Goal: Task Accomplishment & Management: Complete application form

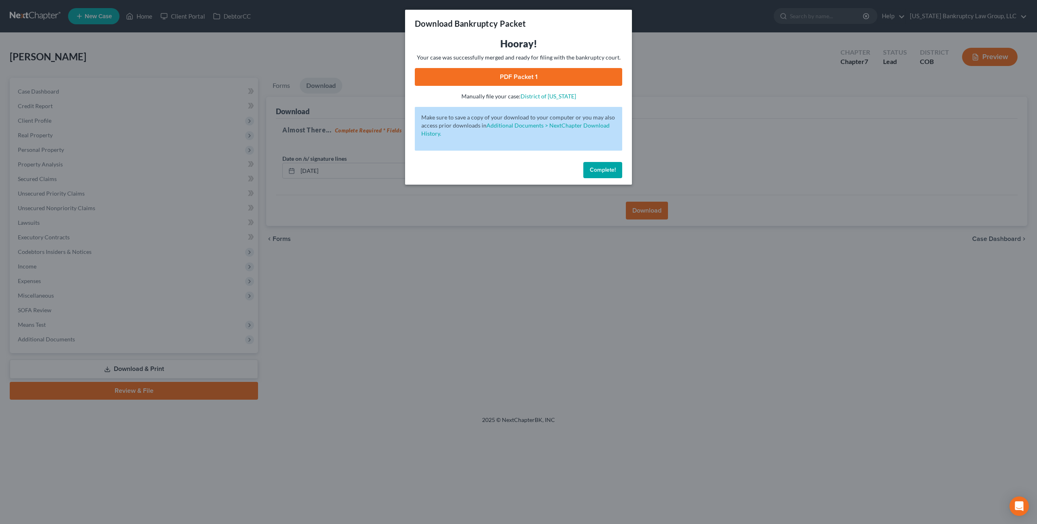
click at [604, 173] on span "Complete!" at bounding box center [603, 170] width 26 height 7
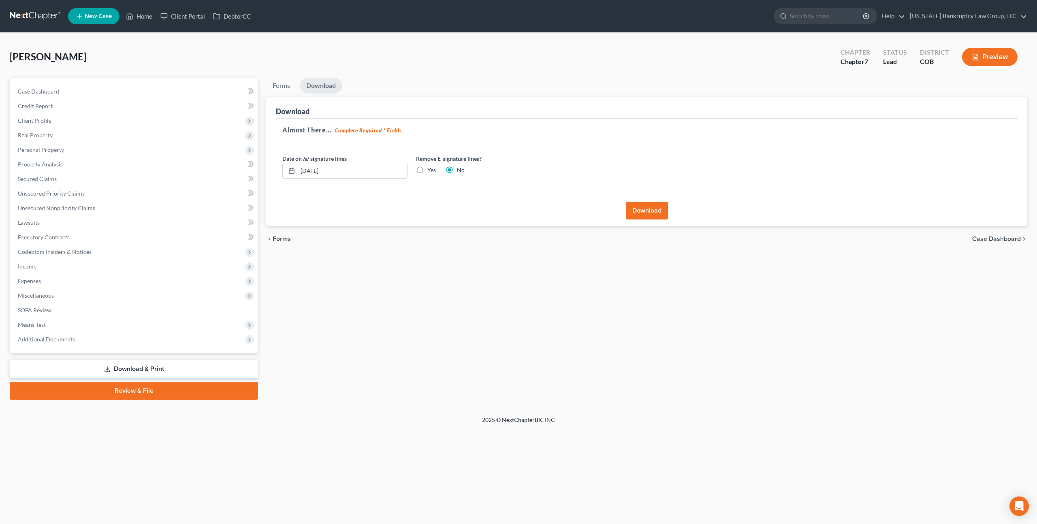
click at [37, 11] on link at bounding box center [36, 16] width 52 height 15
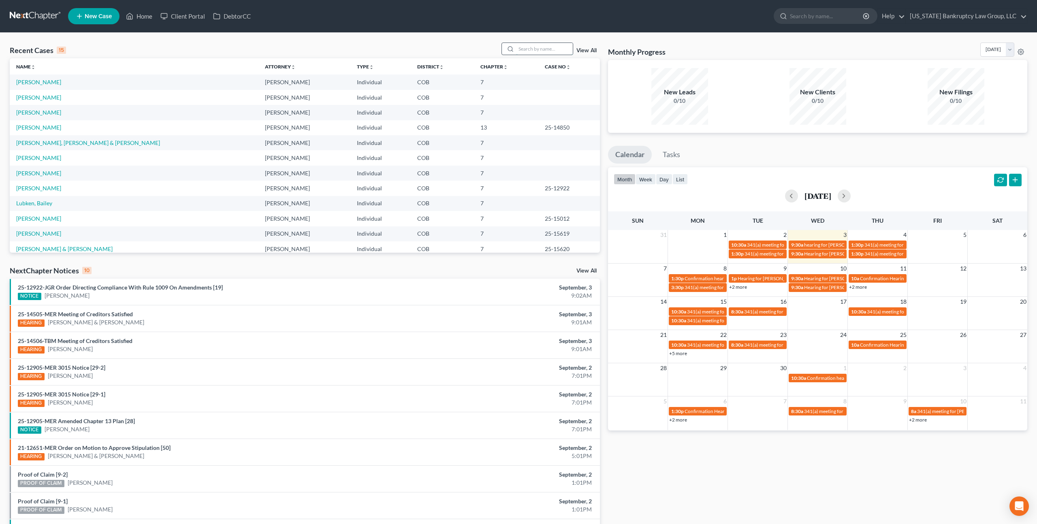
click at [541, 47] on input "search" at bounding box center [544, 49] width 57 height 12
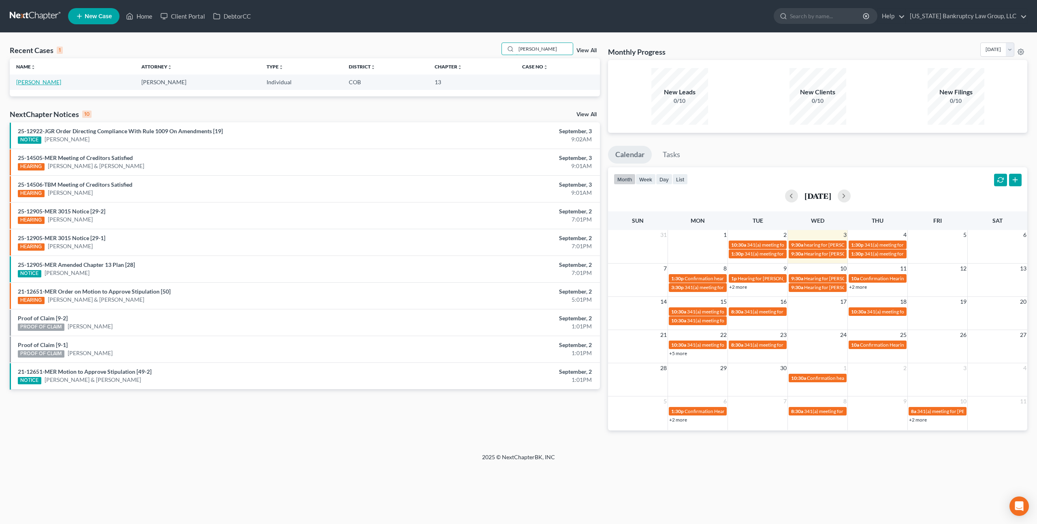
type input "sundberg"
click at [38, 83] on link "[PERSON_NAME]" at bounding box center [38, 82] width 45 height 7
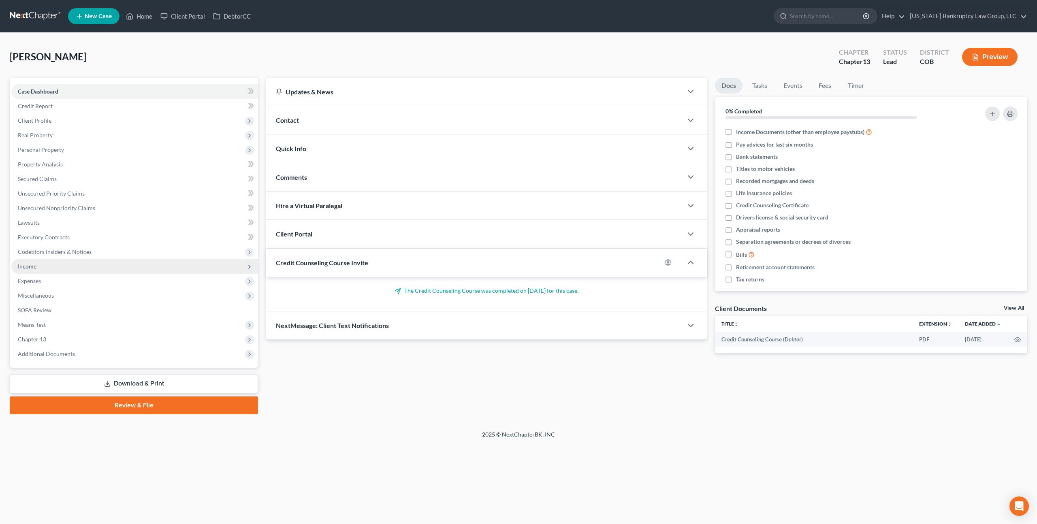
click at [43, 266] on span "Income" at bounding box center [134, 266] width 247 height 15
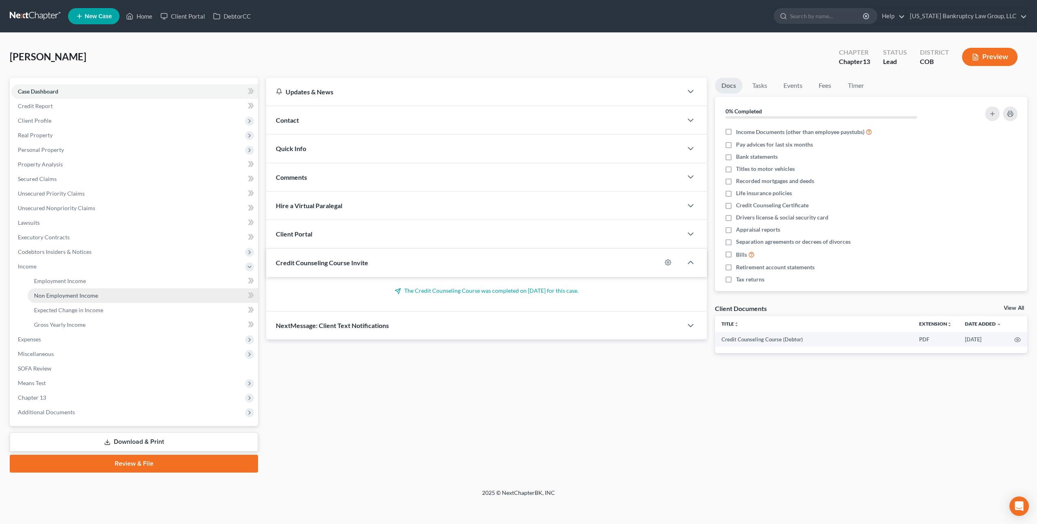
click at [62, 295] on span "Non Employment Income" at bounding box center [66, 295] width 64 height 7
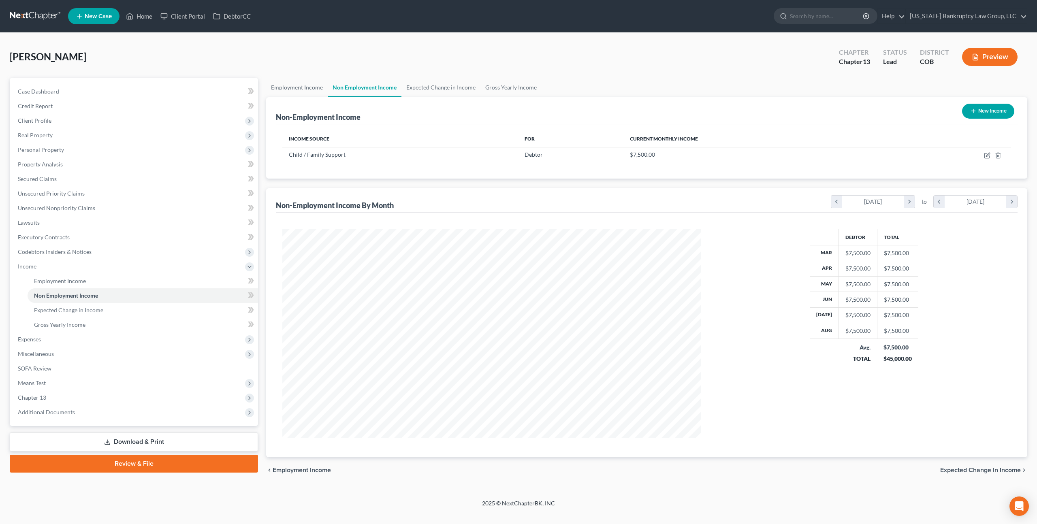
scroll to position [209, 434]
click at [985, 154] on icon "button" at bounding box center [987, 155] width 6 height 6
select select "7"
select select "0"
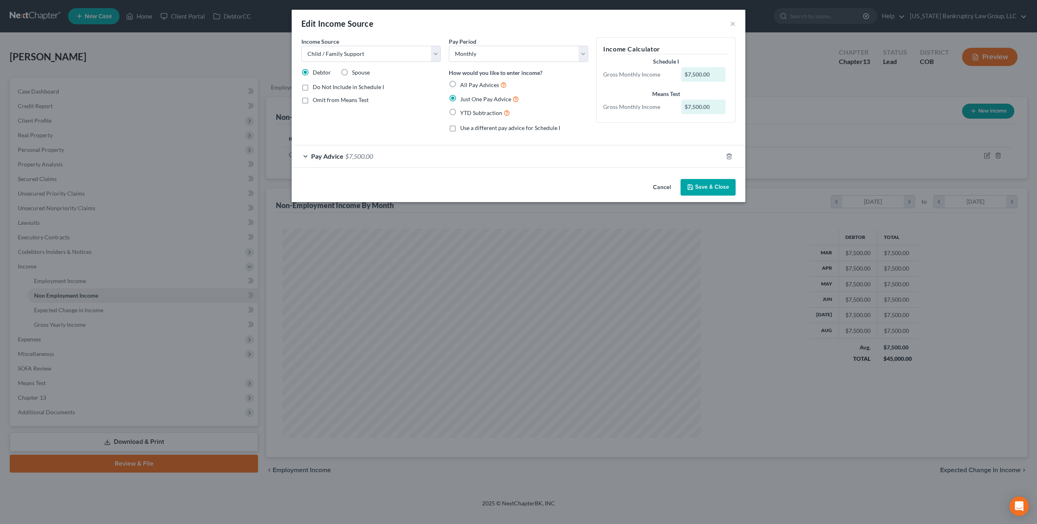
click at [590, 158] on div "Pay Advice $7,500.00" at bounding box center [507, 155] width 431 height 21
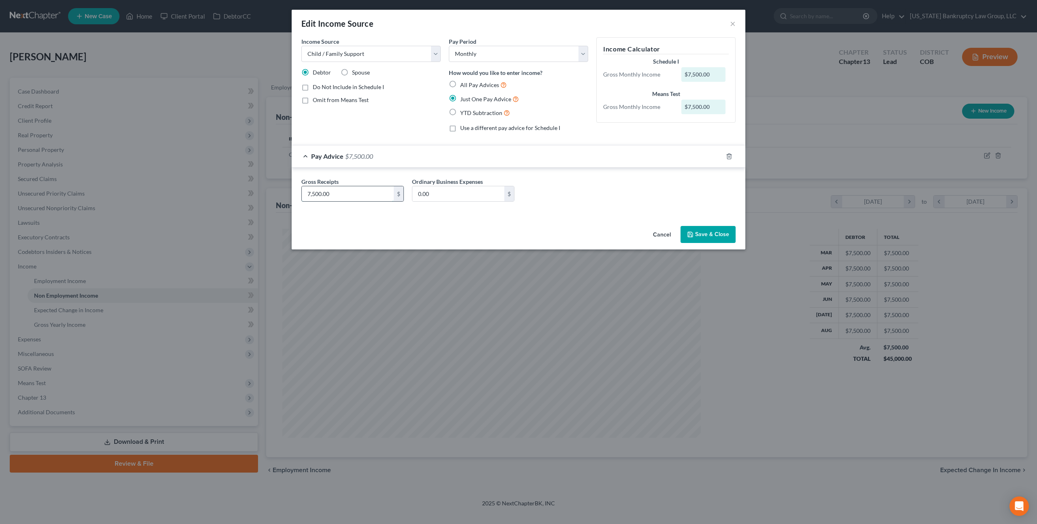
click at [319, 193] on input "7,500.00" at bounding box center [348, 193] width 92 height 15
type input "9,500.00"
click at [695, 232] on button "Save & Close" at bounding box center [708, 234] width 55 height 17
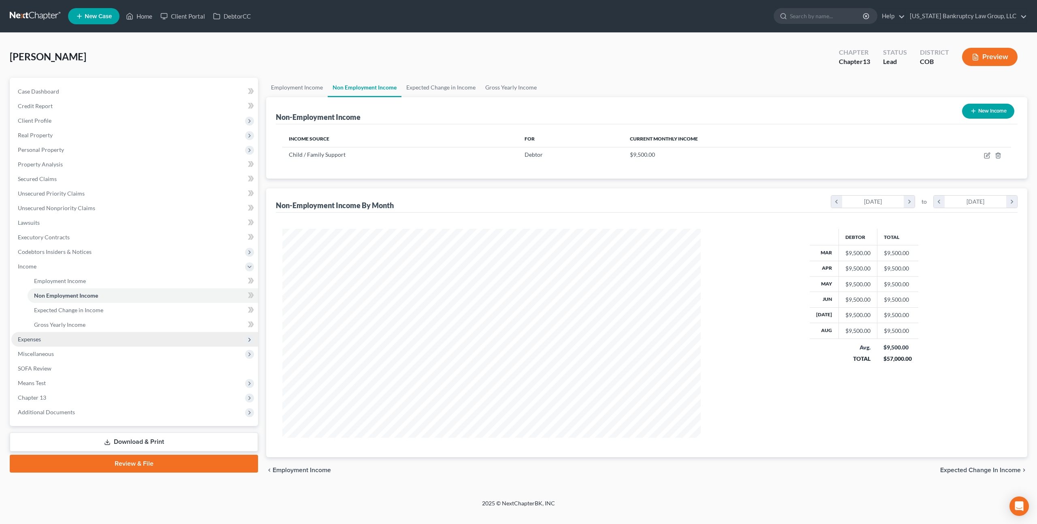
click at [41, 342] on span "Expenses" at bounding box center [134, 339] width 247 height 15
click at [58, 385] on span "Means Test" at bounding box center [134, 383] width 247 height 15
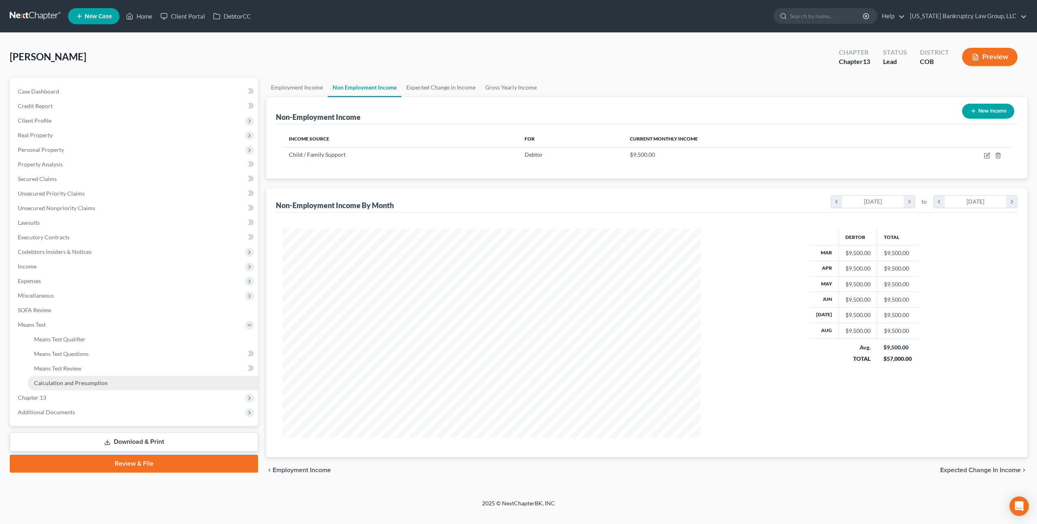
click at [71, 385] on span "Calculation and Presumption" at bounding box center [71, 383] width 74 height 7
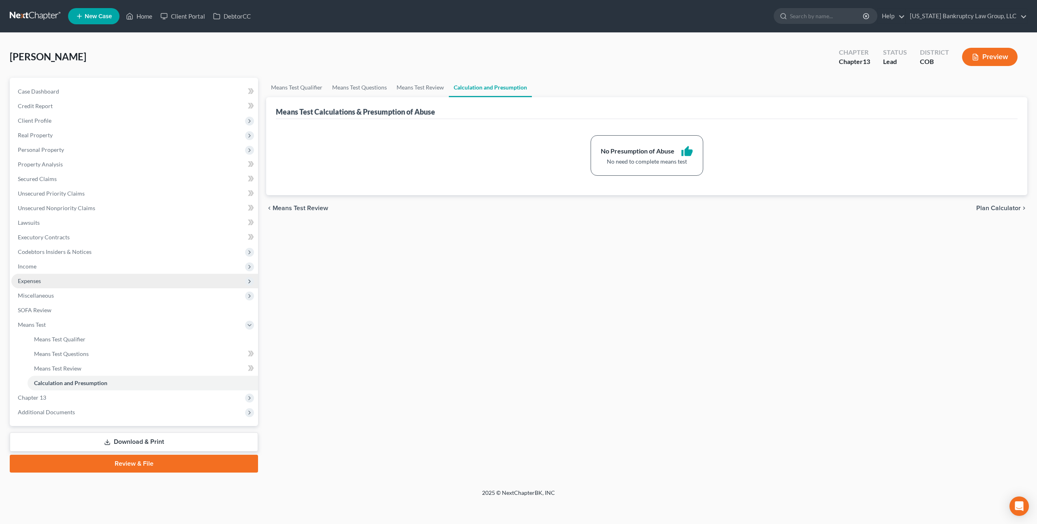
click at [38, 279] on span "Expenses" at bounding box center [29, 281] width 23 height 7
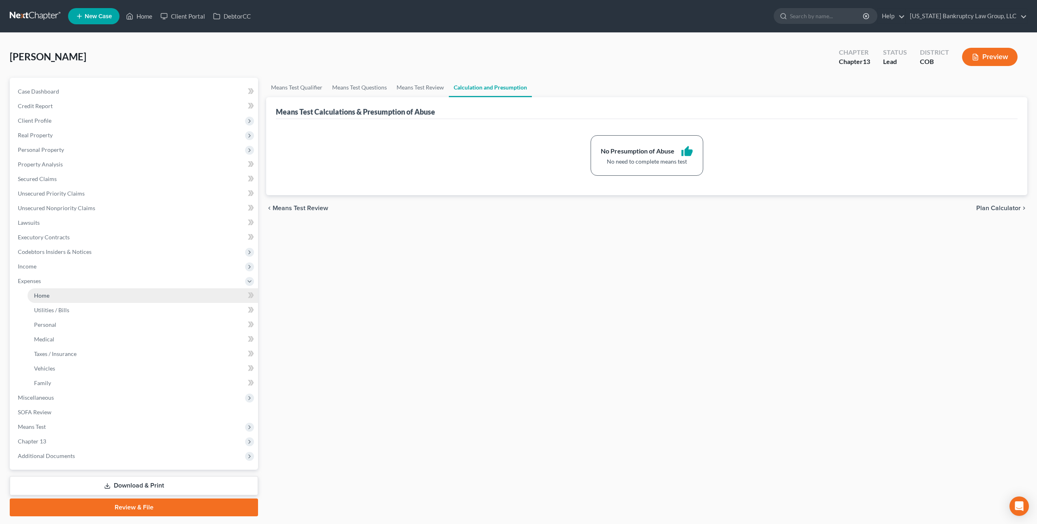
click at [42, 295] on span "Home" at bounding box center [41, 295] width 15 height 7
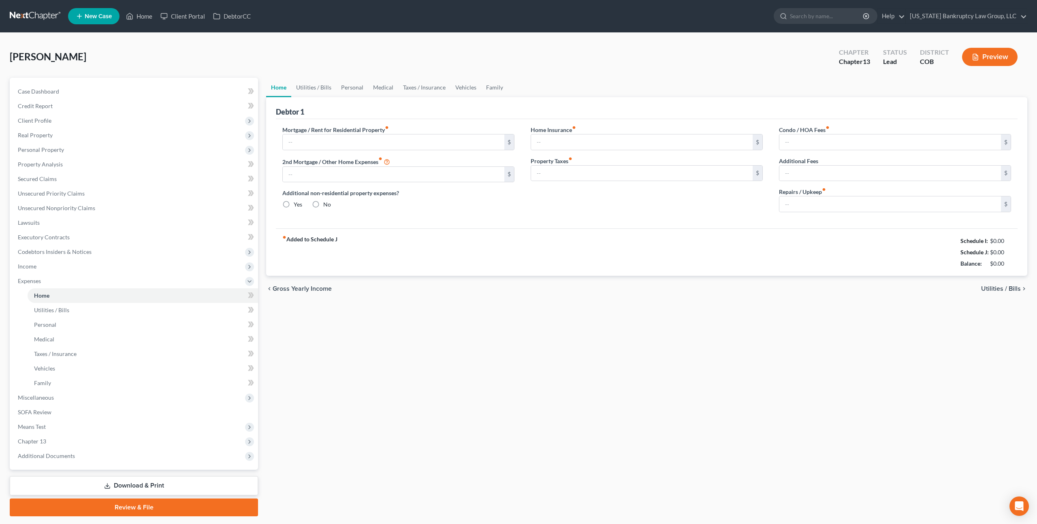
type input "3,811.00"
type input "0.00"
radio input "true"
type input "0.00"
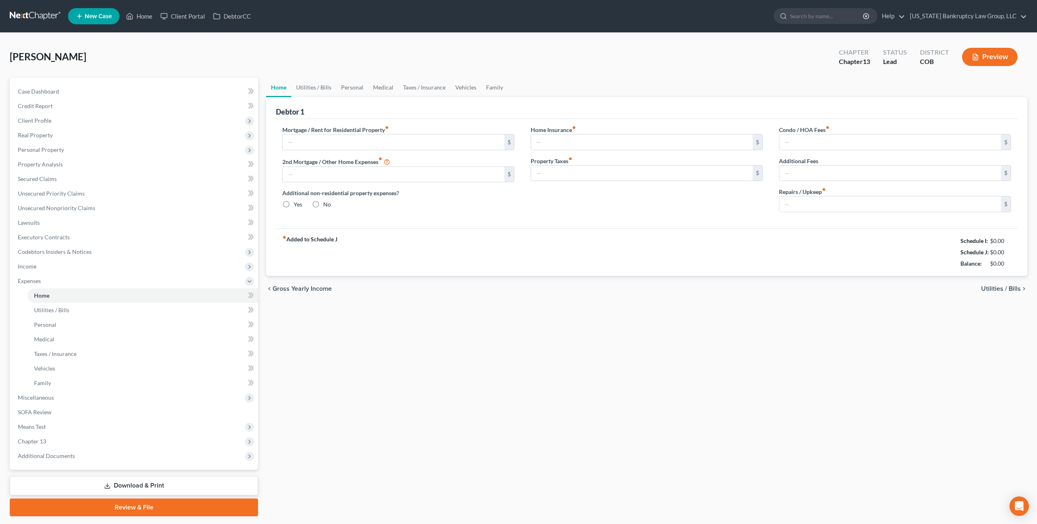
type input "29.00"
type input "0.00"
click at [306, 89] on link "Utilities / Bills" at bounding box center [313, 87] width 45 height 19
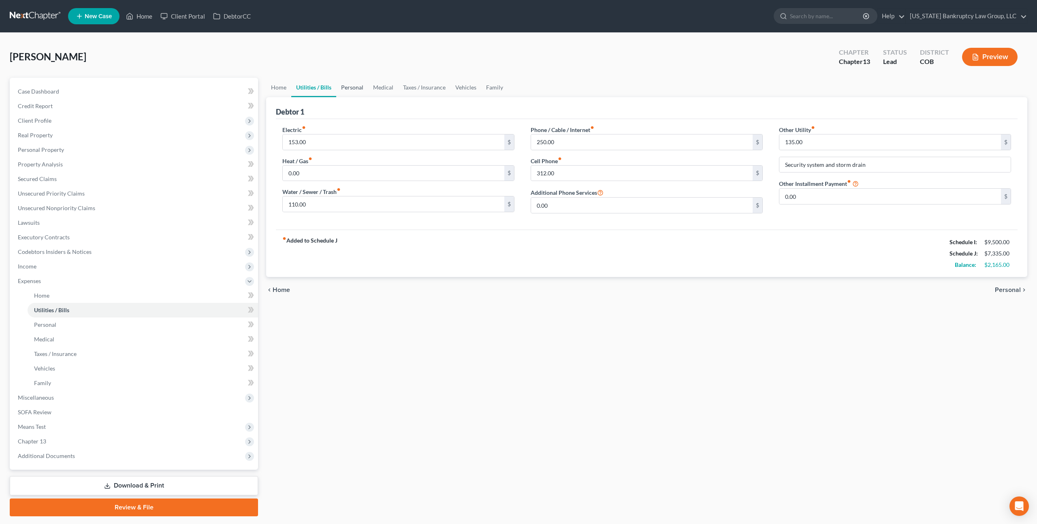
click at [354, 86] on link "Personal" at bounding box center [352, 87] width 32 height 19
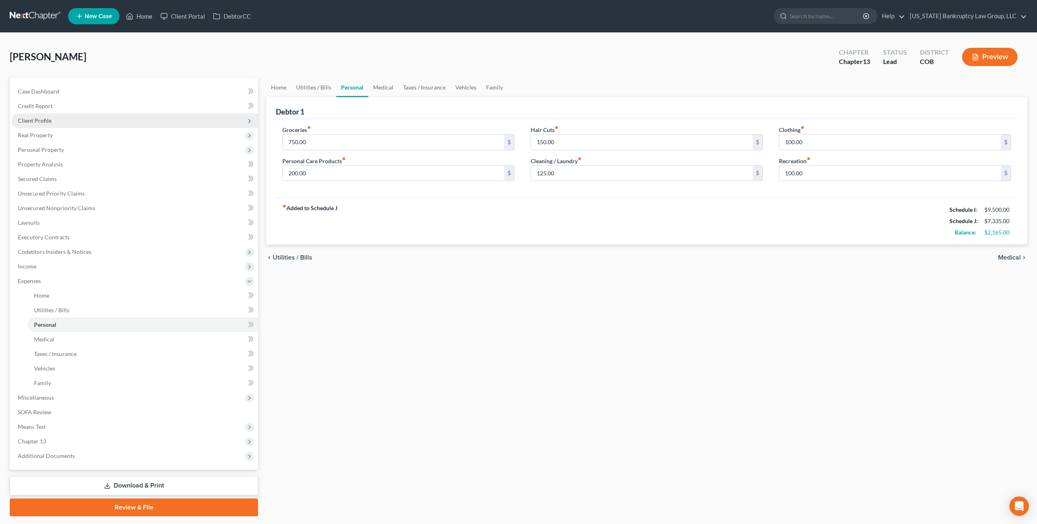
click at [41, 121] on span "Client Profile" at bounding box center [35, 120] width 34 height 7
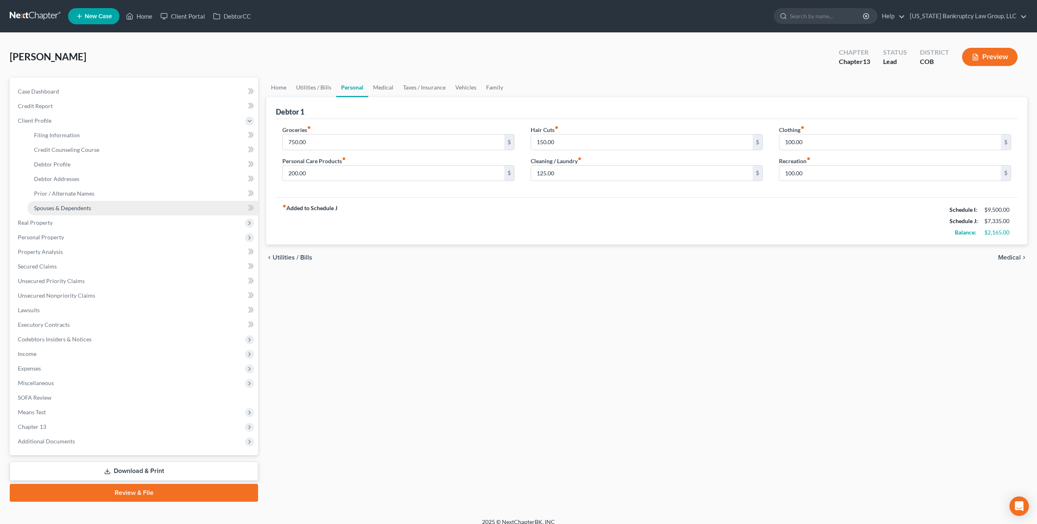
click at [64, 206] on span "Spouses & Dependents" at bounding box center [62, 208] width 57 height 7
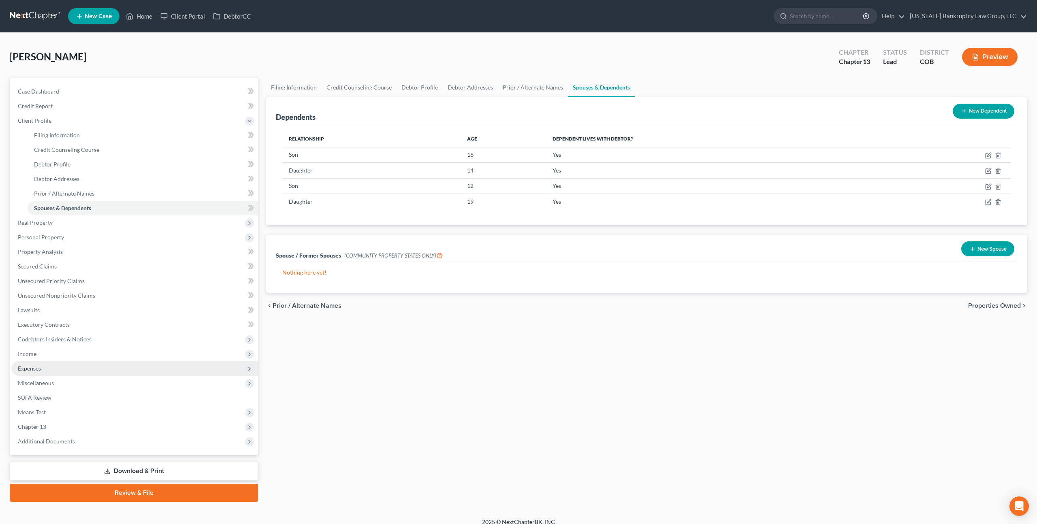
click at [58, 366] on span "Expenses" at bounding box center [134, 368] width 247 height 15
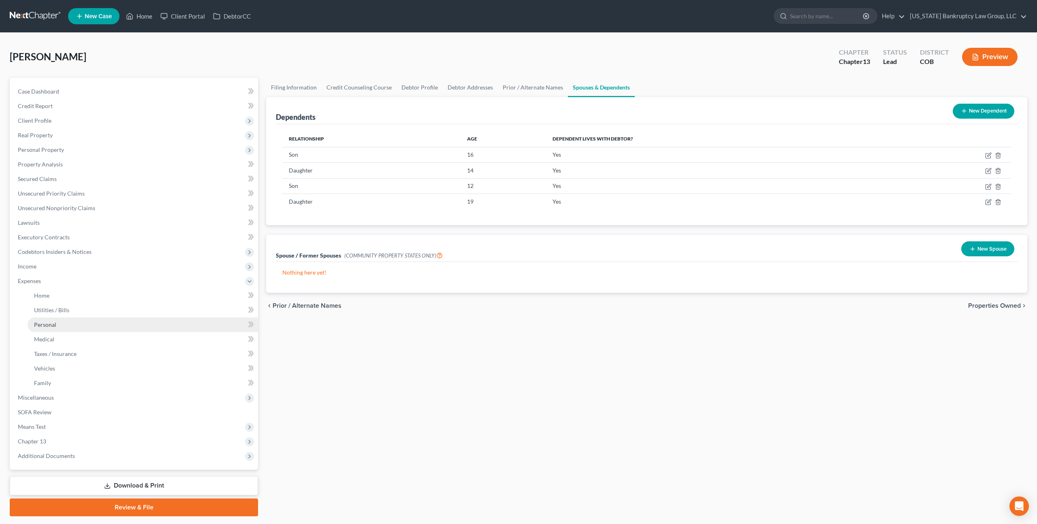
click at [57, 323] on link "Personal" at bounding box center [143, 325] width 231 height 15
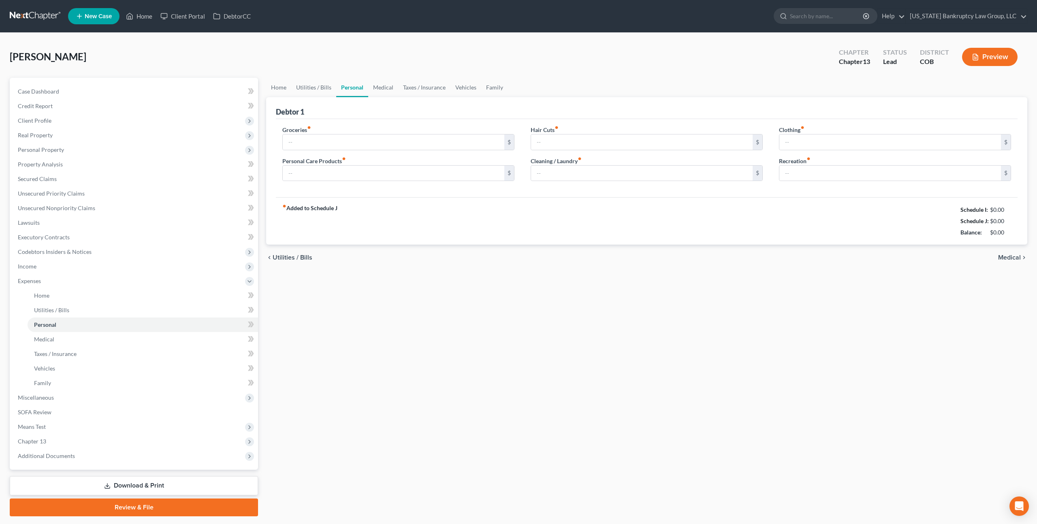
type input "750.00"
type input "200.00"
type input "150.00"
type input "125.00"
type input "100.00"
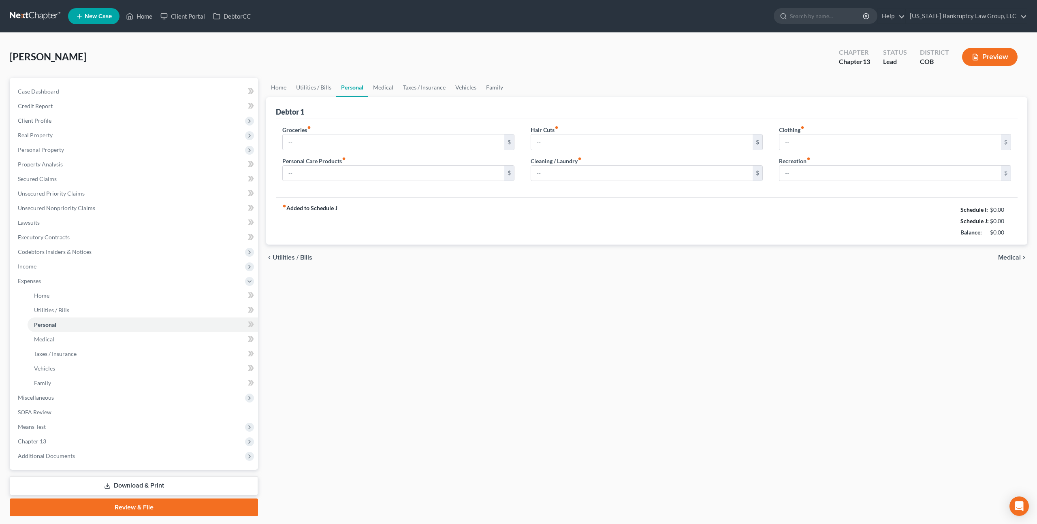
type input "100.00"
click at [306, 142] on input "750.00" at bounding box center [394, 142] width 222 height 15
type input "1,500.00"
click at [385, 88] on link "Medical" at bounding box center [383, 87] width 30 height 19
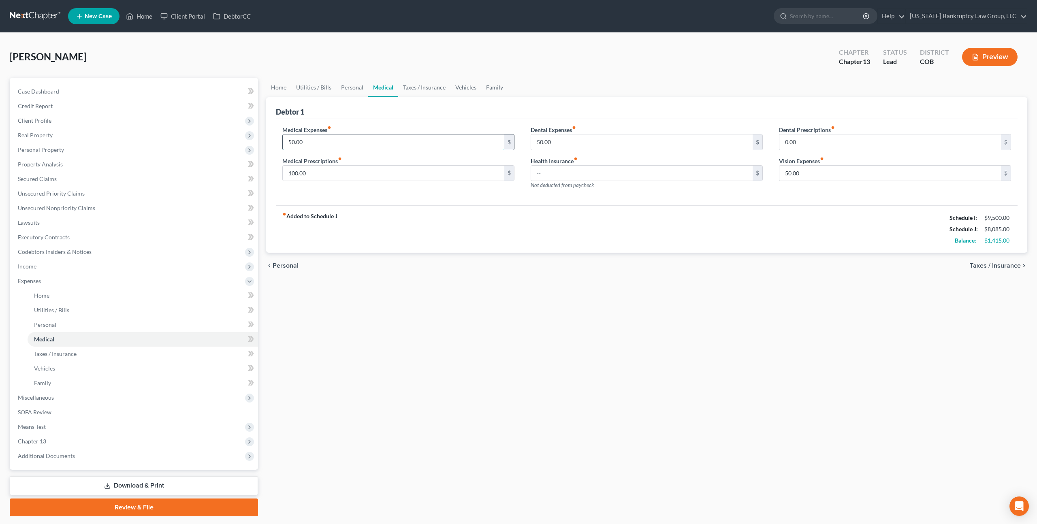
click at [309, 142] on input "50.00" at bounding box center [394, 142] width 222 height 15
type input "500.00"
click at [543, 143] on input "50.00" at bounding box center [642, 142] width 222 height 15
click at [431, 90] on link "Taxes / Insurance" at bounding box center [424, 87] width 52 height 19
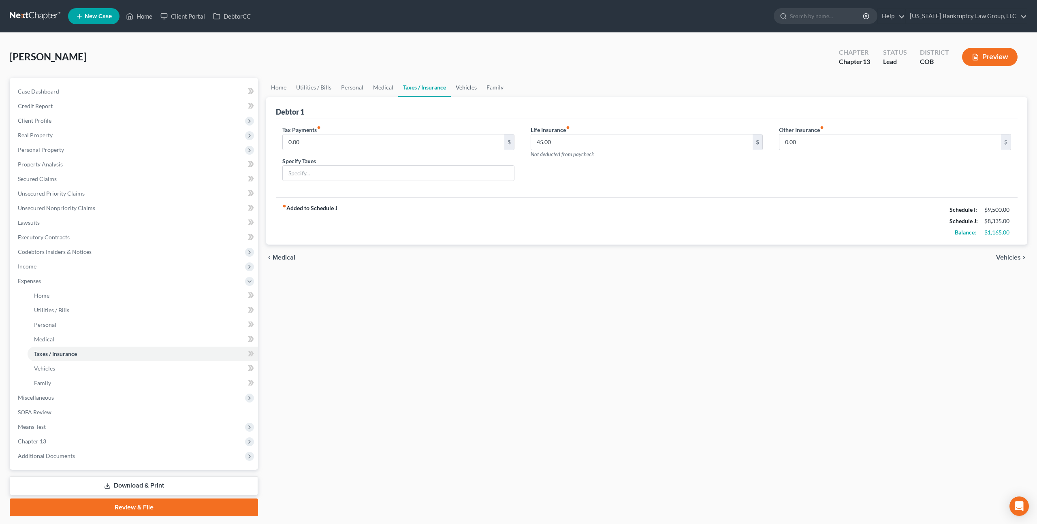
click at [461, 86] on link "Vehicles" at bounding box center [466, 87] width 31 height 19
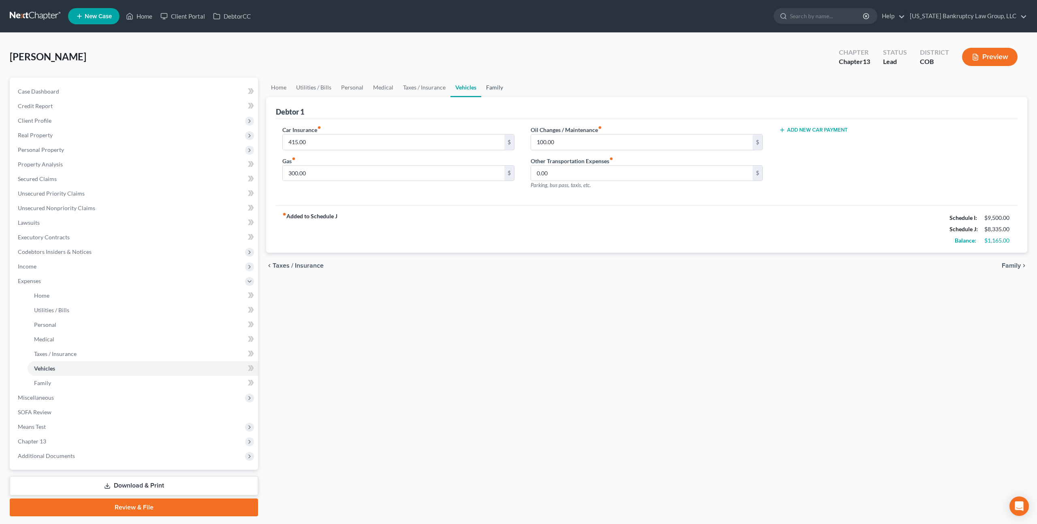
click at [492, 88] on link "Family" at bounding box center [494, 87] width 27 height 19
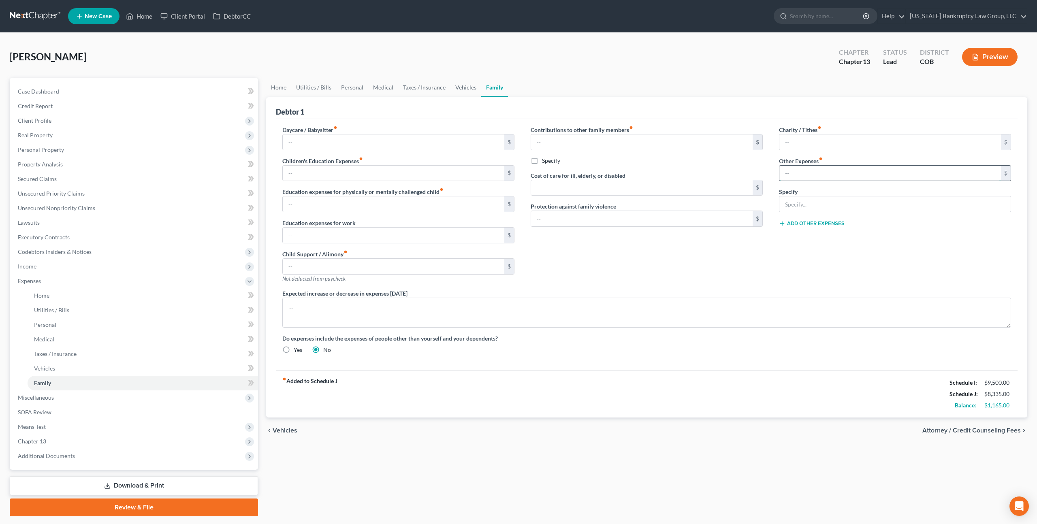
click at [792, 171] on input "text" at bounding box center [891, 173] width 222 height 15
type input "200.00"
type input "Miscellaneous and vontingent expenses"
click at [281, 85] on link "Home" at bounding box center [278, 87] width 25 height 19
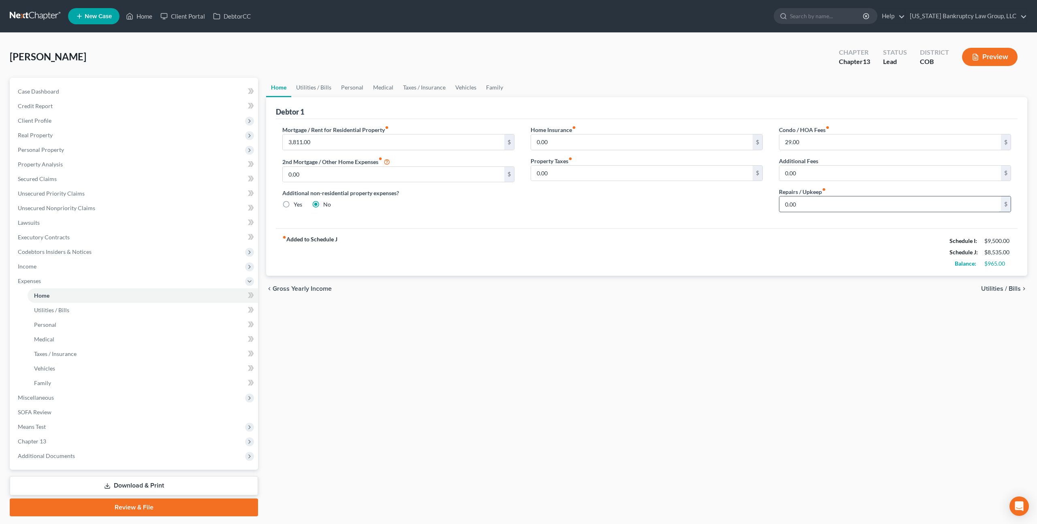
click at [782, 201] on input "0.00" at bounding box center [891, 204] width 222 height 15
click at [793, 201] on input "100.00" at bounding box center [891, 204] width 222 height 15
type input "150.00"
